Goal: Task Accomplishment & Management: Manage account settings

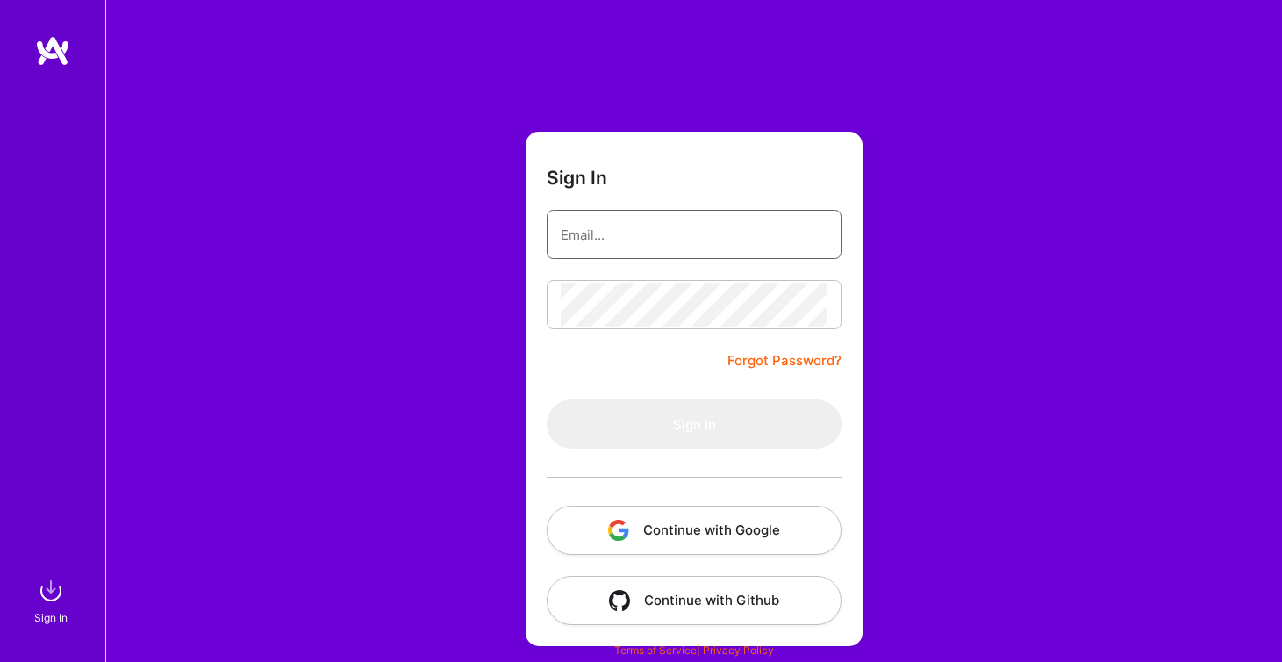
type input "[PERSON_NAME][EMAIL_ADDRESS][PERSON_NAME][DOMAIN_NAME]"
click at [694, 424] on button "Sign In" at bounding box center [694, 423] width 295 height 49
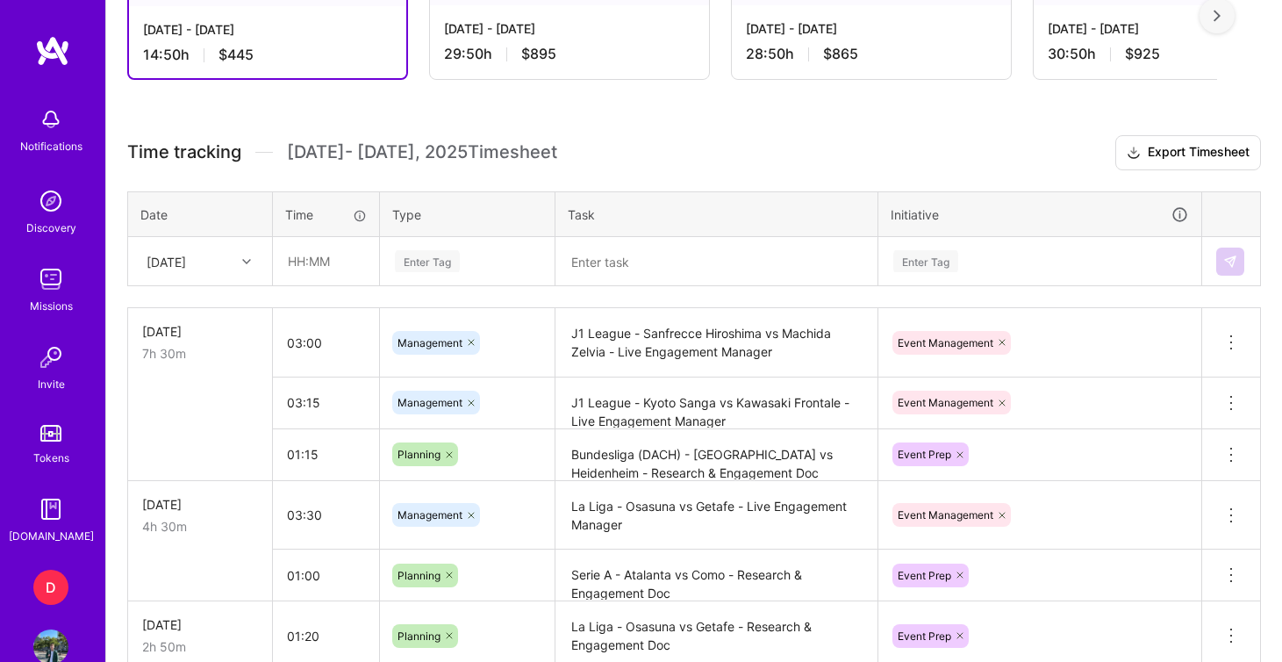
scroll to position [560, 0]
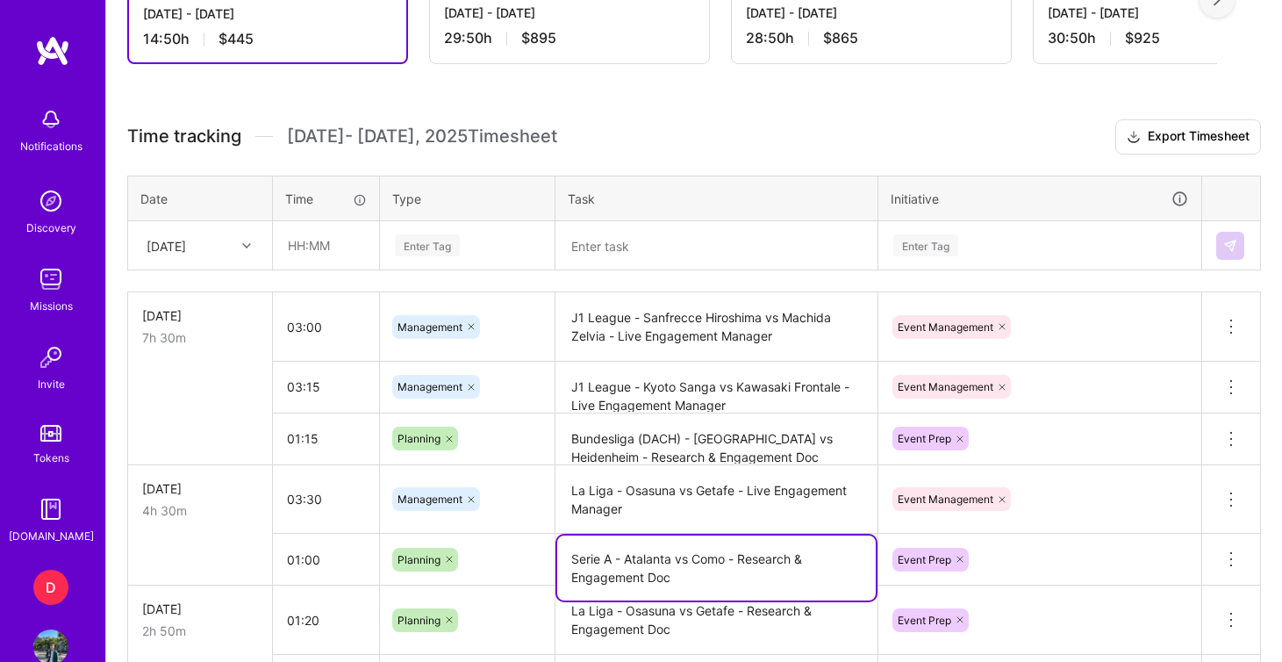
drag, startPoint x: 744, startPoint y: 561, endPoint x: 574, endPoint y: 556, distance: 170.3
click at [574, 556] on textarea "Serie A - Atalanta vs Como - Research & Engagement Doc" at bounding box center [716, 567] width 319 height 65
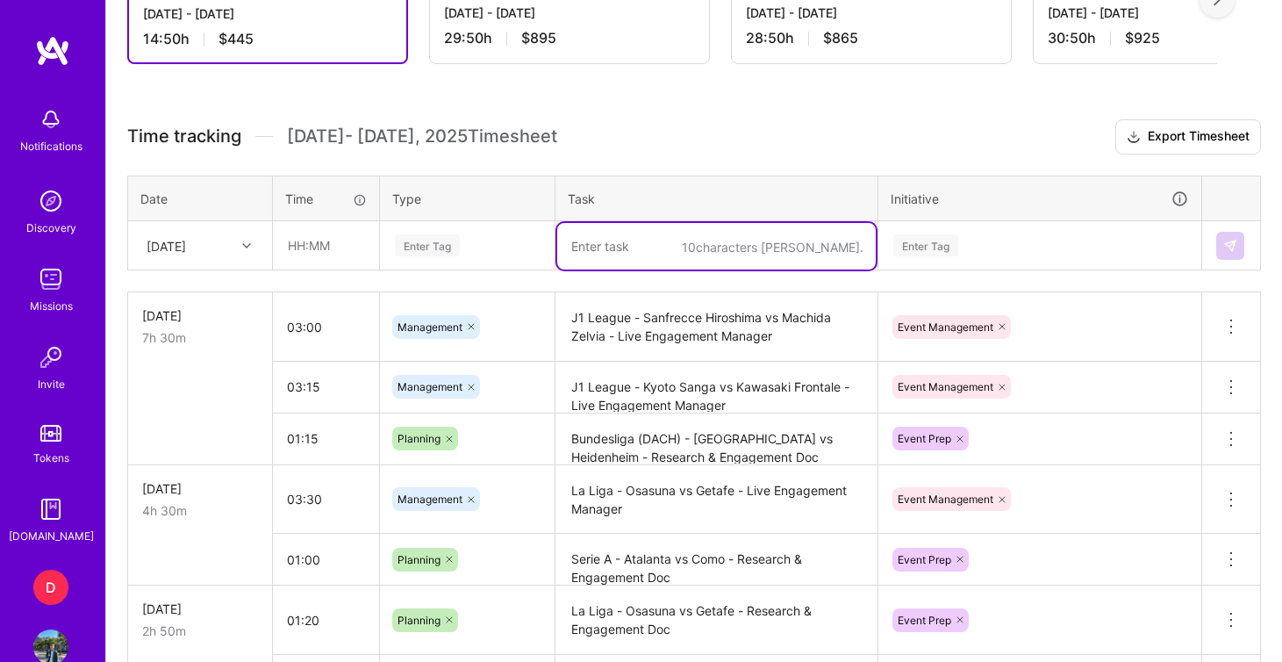
click at [620, 249] on textarea at bounding box center [716, 246] width 319 height 47
paste textarea "Serie A - Atalanta vs Como - R"
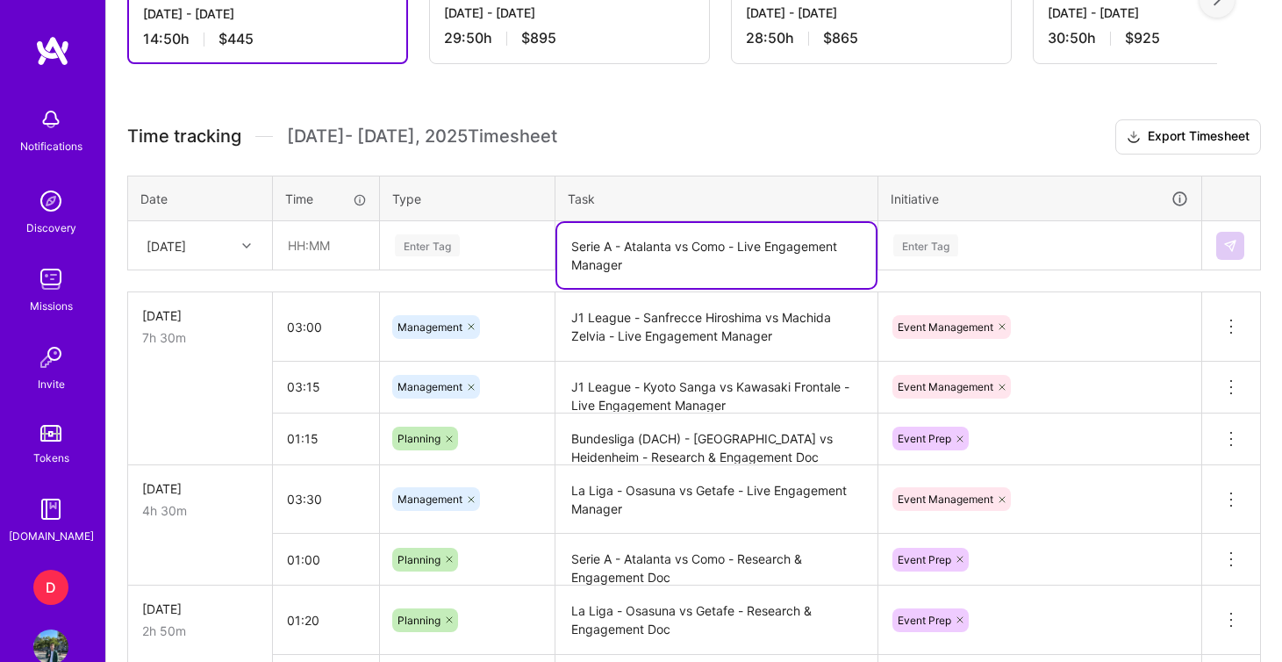
type textarea "Serie A - Atalanta vs Como - Live Engagement Manager"
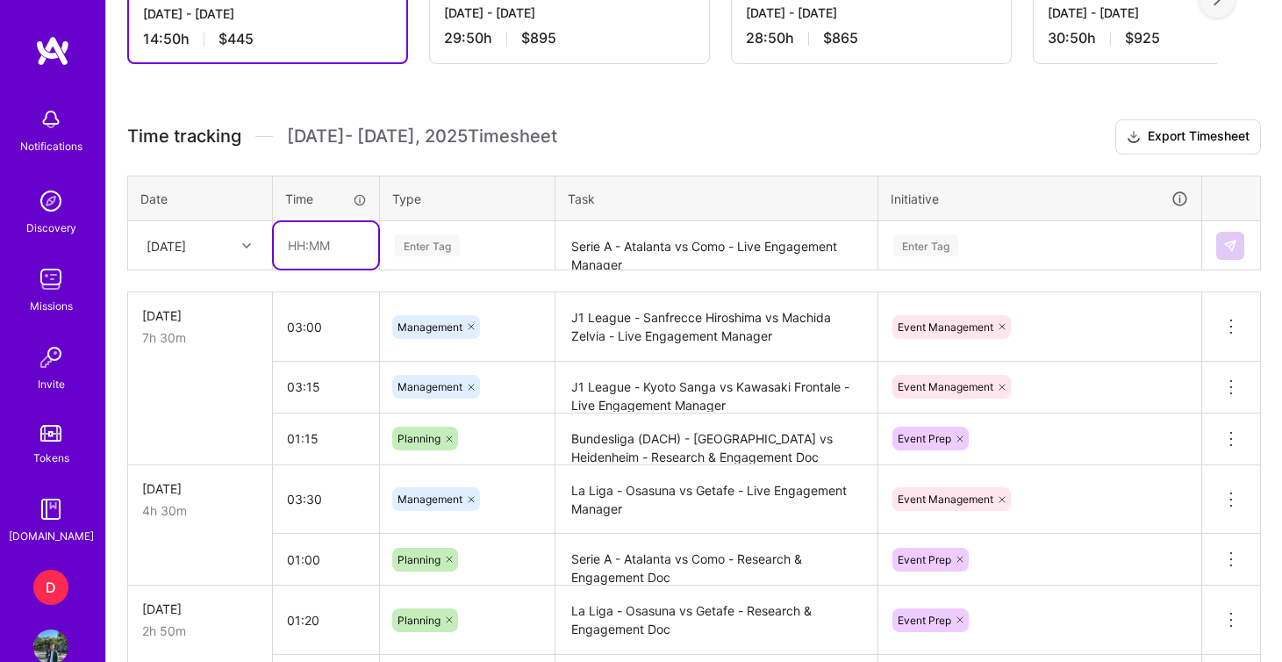
click at [297, 254] on input "text" at bounding box center [326, 245] width 104 height 47
type input "03:30"
click at [412, 243] on div "Enter Tag" at bounding box center [427, 245] width 65 height 27
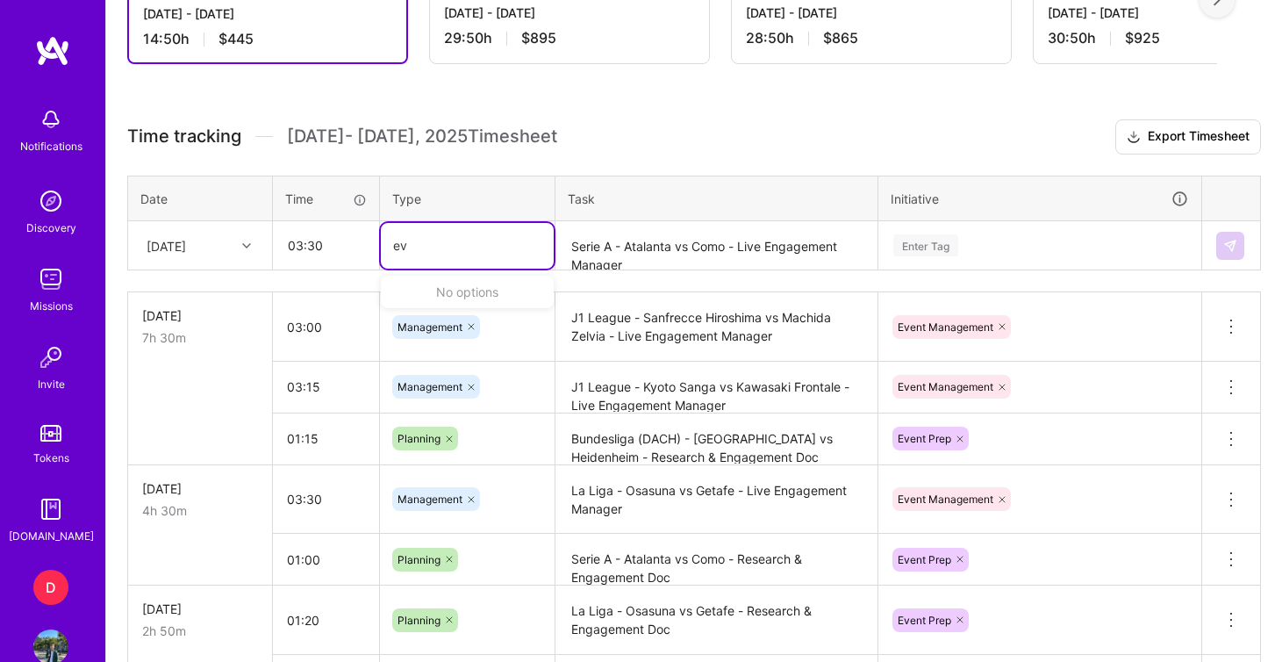
type input "e"
type input "mana"
click at [450, 306] on span "Management" at bounding box center [431, 303] width 82 height 24
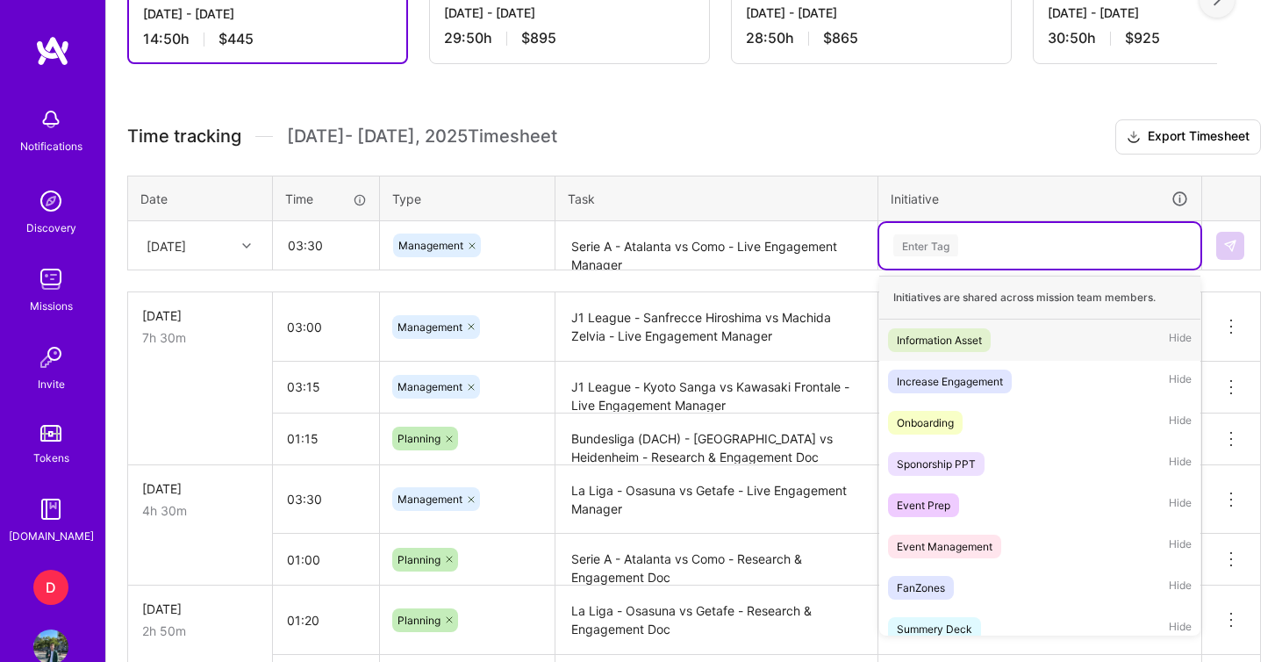
click at [943, 243] on div "Enter Tag" at bounding box center [925, 245] width 65 height 27
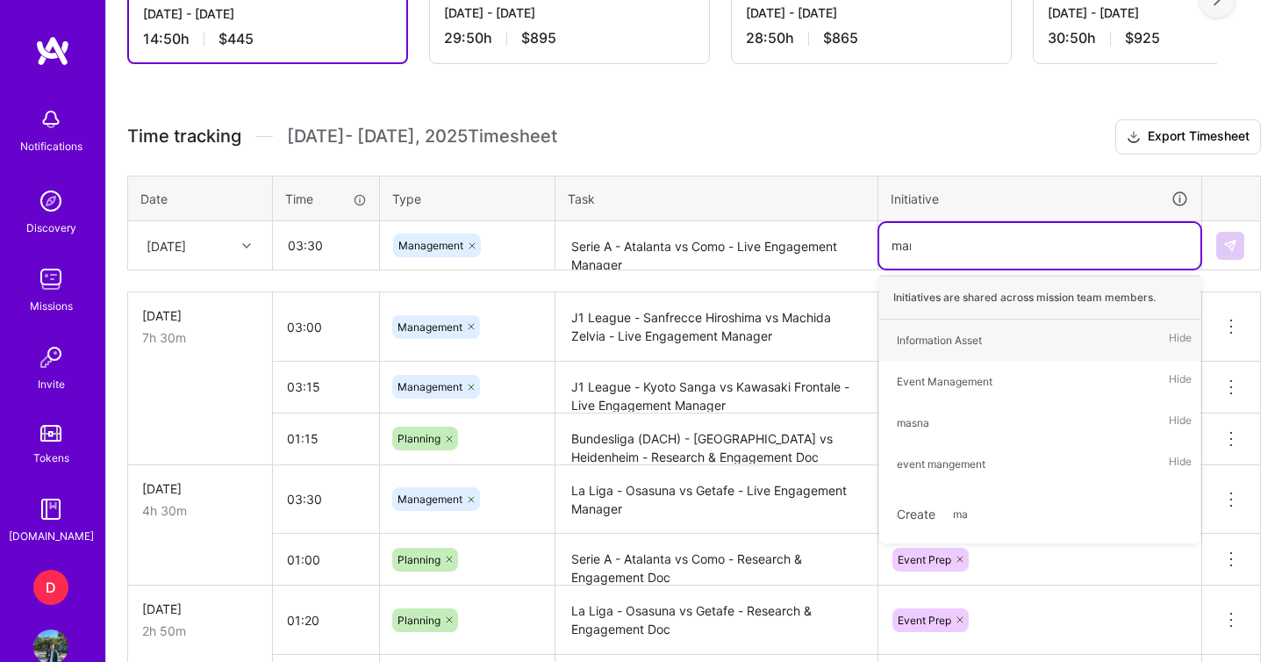
type input "mana"
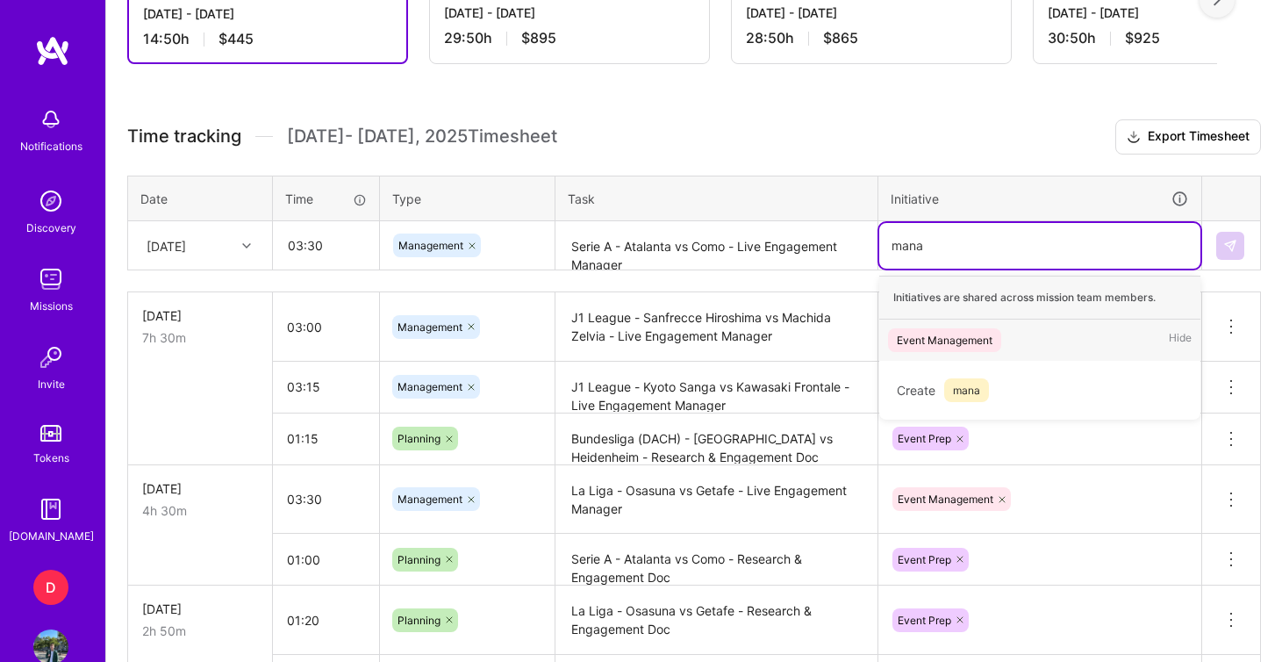
click at [979, 339] on div "Event Management" at bounding box center [945, 340] width 96 height 18
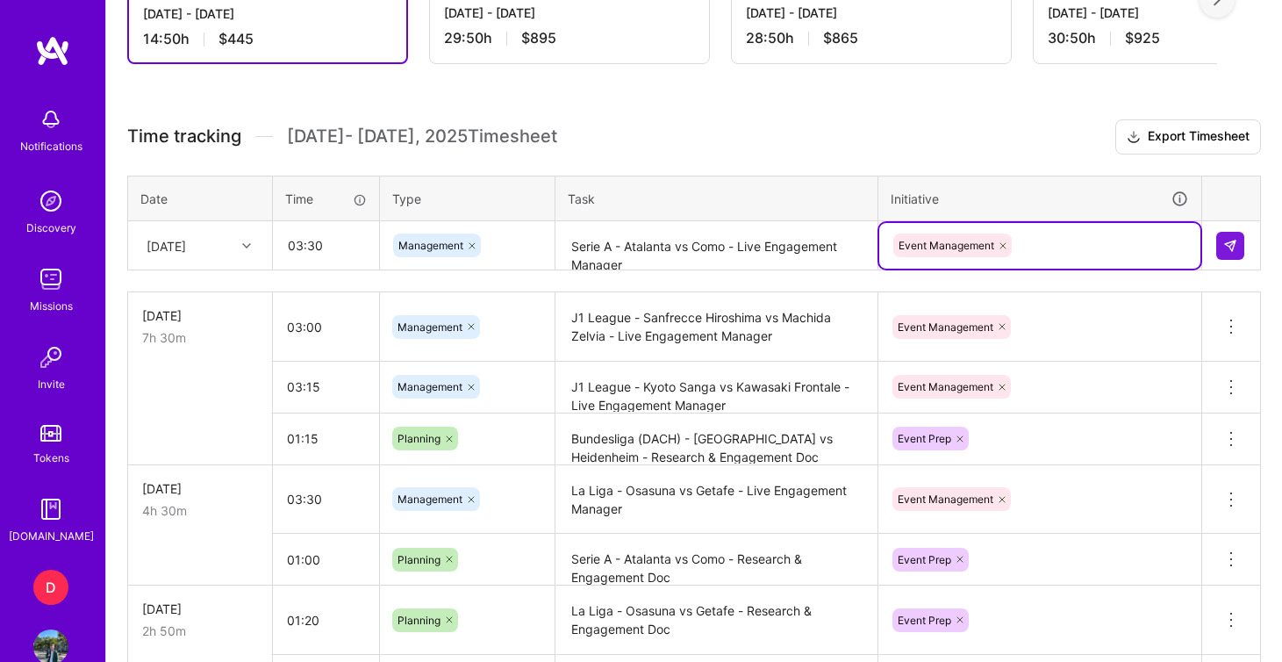
click at [1014, 137] on h3 "Time tracking [DATE] - [DATE] Timesheet Export Timesheet" at bounding box center [694, 136] width 1134 height 35
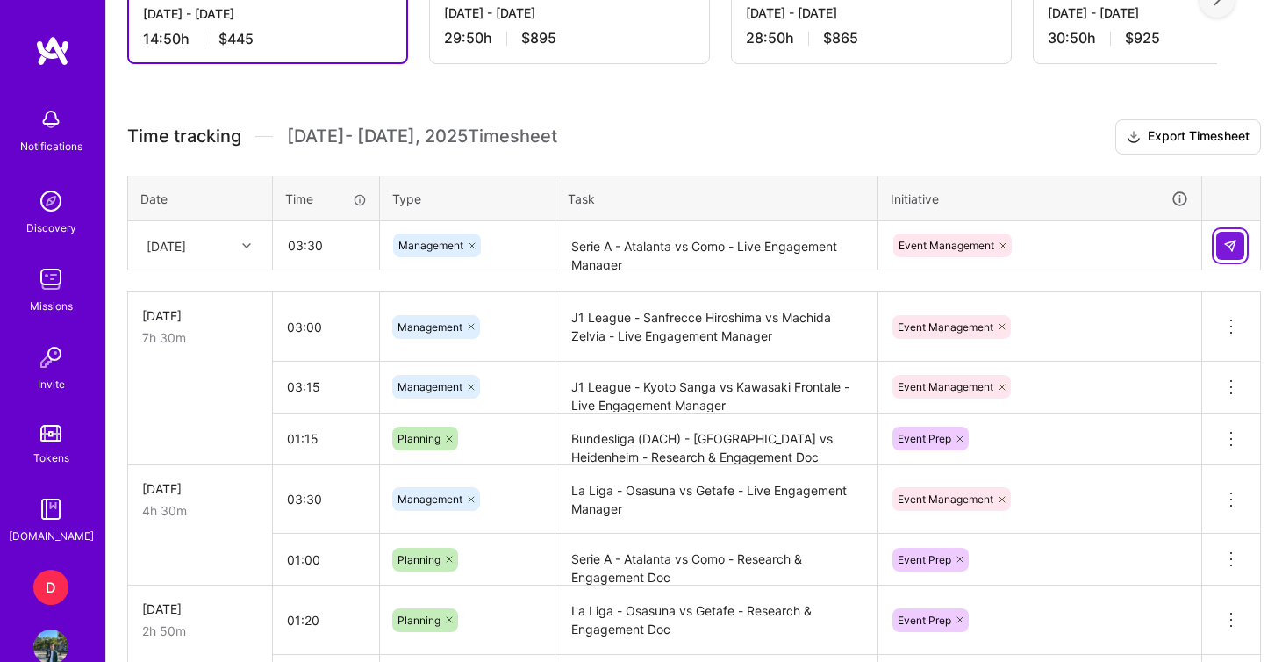
click at [1235, 244] on img at bounding box center [1230, 246] width 14 height 14
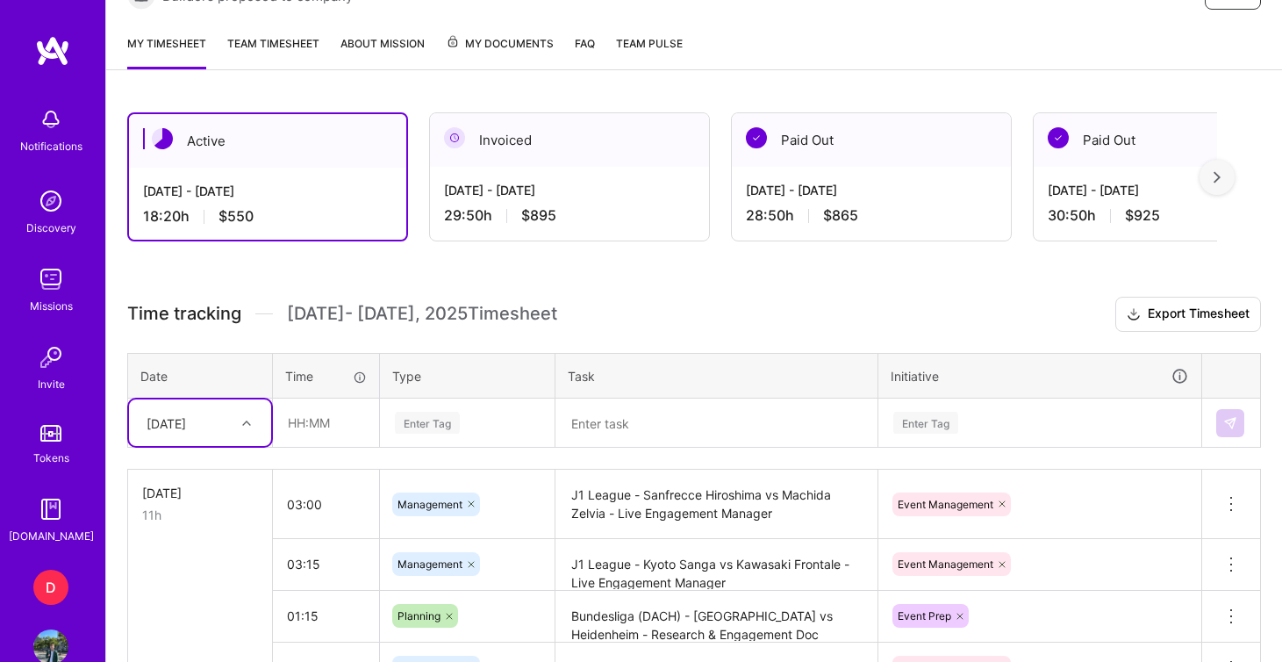
scroll to position [378, 0]
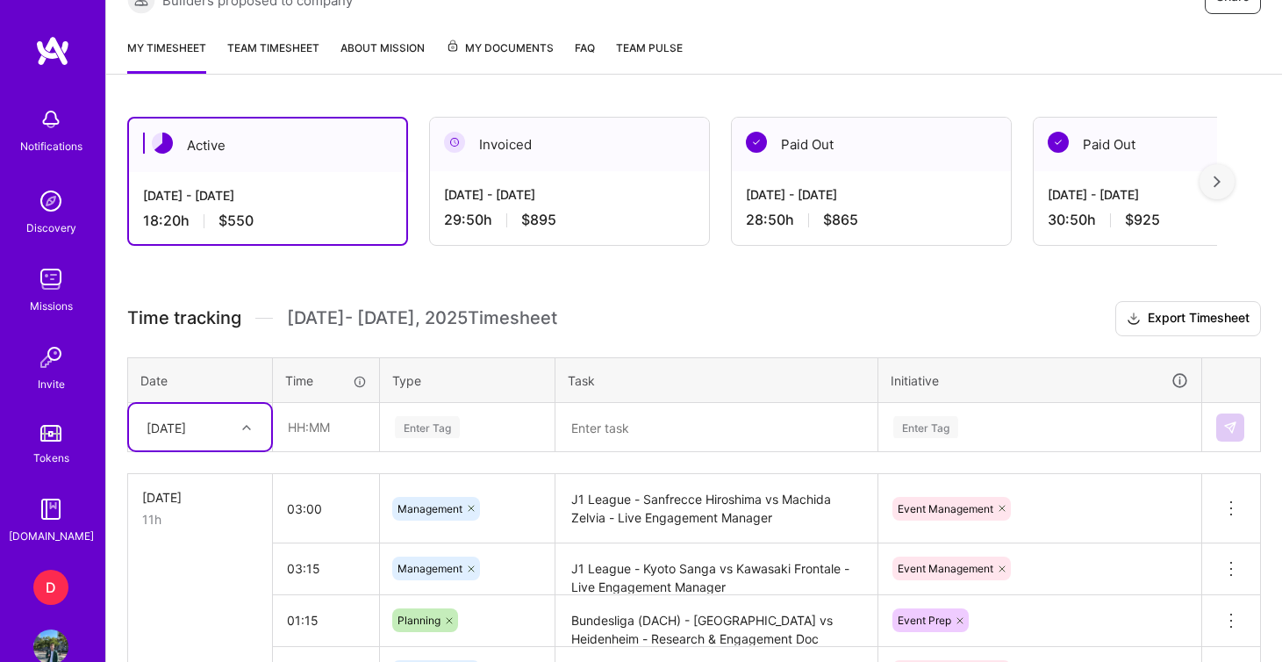
click at [269, 54] on link "Team timesheet" at bounding box center [273, 56] width 92 height 35
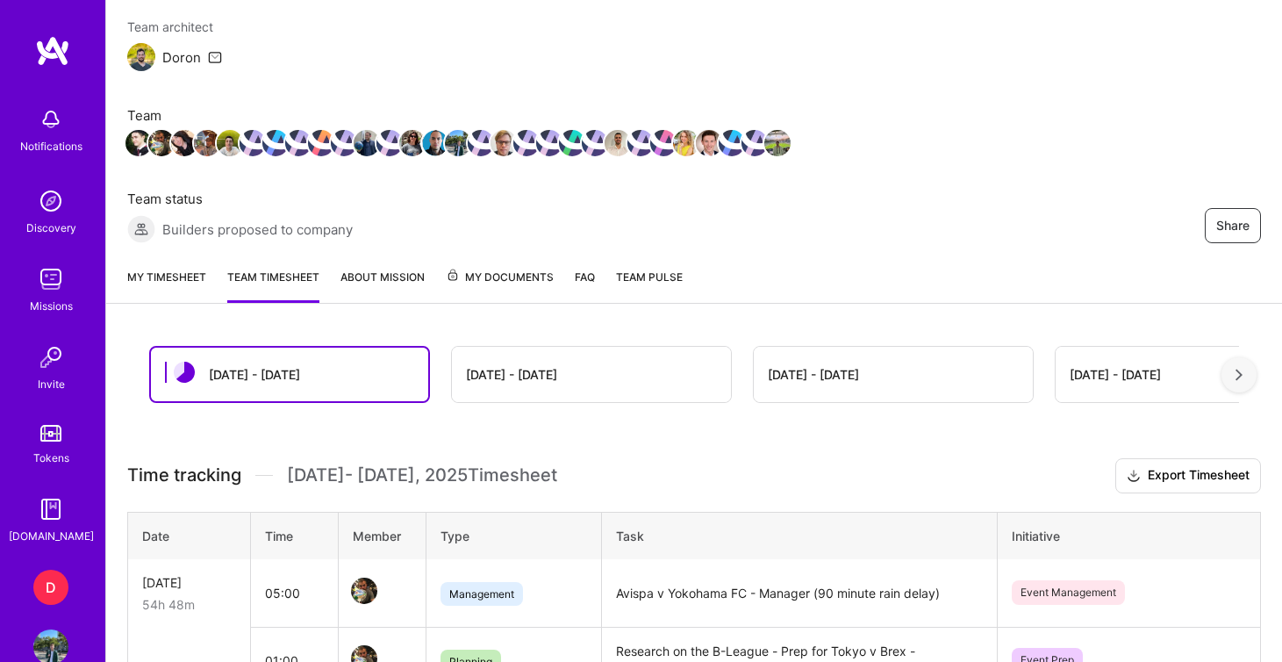
scroll to position [148, 0]
click at [190, 278] on link "My timesheet" at bounding box center [166, 286] width 79 height 35
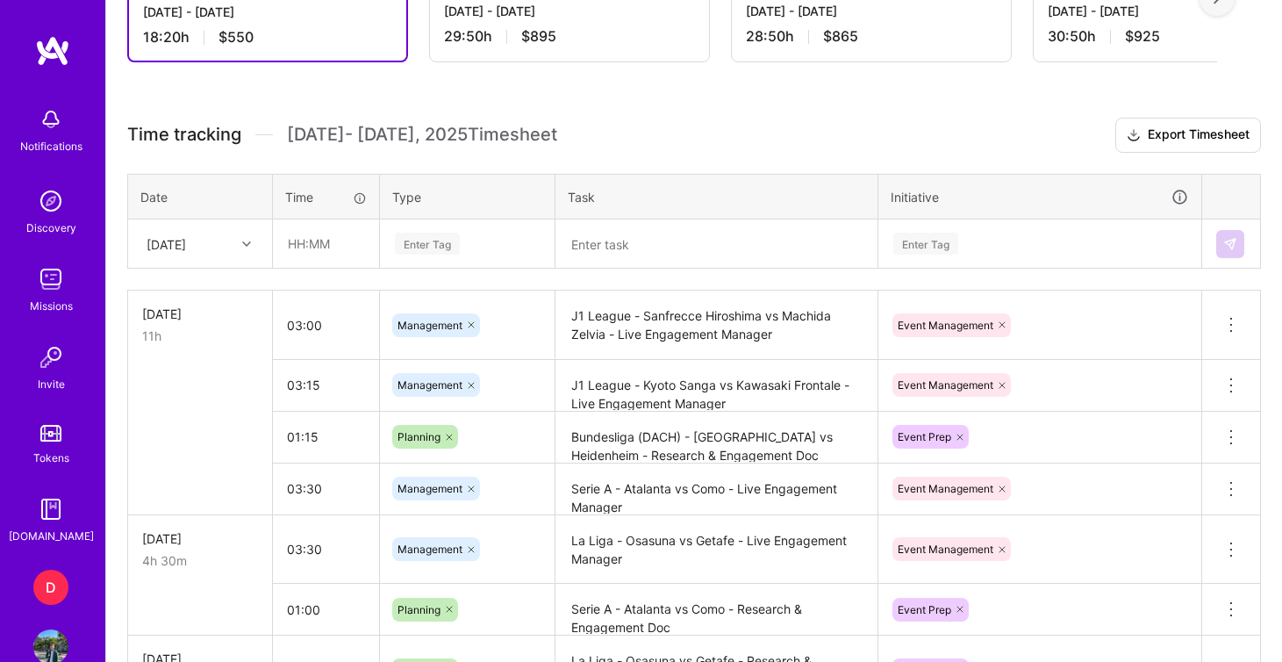
scroll to position [570, 0]
